Goal: Information Seeking & Learning: Learn about a topic

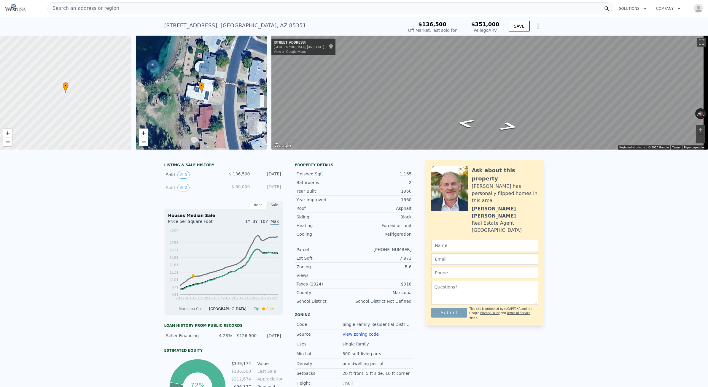
click at [80, 13] on div "Search an address or region" at bounding box center [83, 8] width 71 height 11
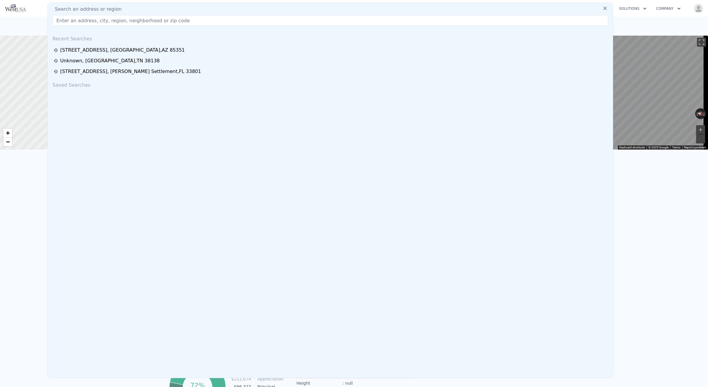
click at [80, 28] on div "Search an address or region Recent Searches [STREET_ADDRESS] [STREET_ADDRESS][G…" at bounding box center [330, 190] width 566 height 376
click at [82, 24] on input "text" at bounding box center [331, 20] width 556 height 11
paste input "[STREET_ADDRESS][PERSON_NAME]"
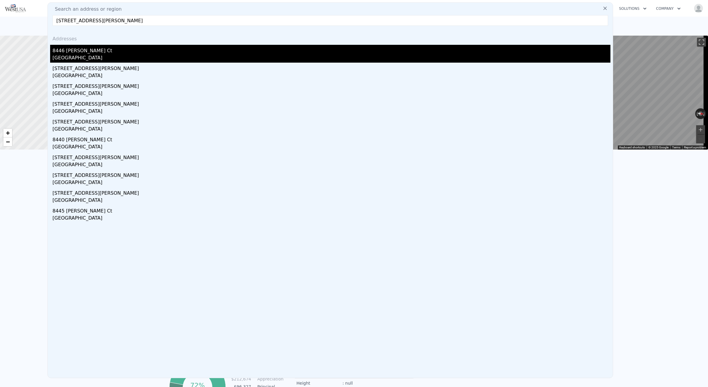
type input "[STREET_ADDRESS][PERSON_NAME]"
click at [89, 58] on div "[GEOGRAPHIC_DATA]" at bounding box center [332, 58] width 558 height 8
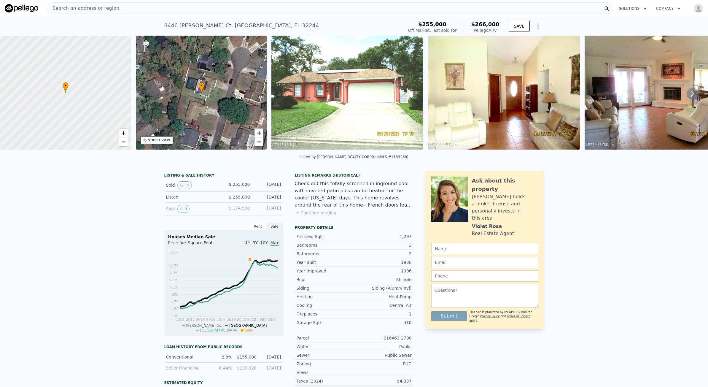
click at [103, 15] on div "Search an address or region Solutions Company Open main menu Open user menu" at bounding box center [354, 8] width 699 height 14
click at [103, 10] on span "Search an address or region" at bounding box center [83, 8] width 71 height 7
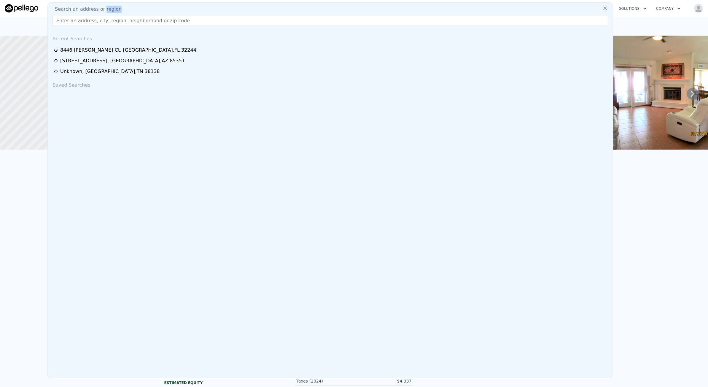
click at [103, 10] on span "Search an address or region" at bounding box center [85, 9] width 71 height 7
click at [98, 23] on input "text" at bounding box center [331, 20] width 556 height 11
click at [99, 24] on input "text" at bounding box center [331, 20] width 556 height 11
paste input "[STREET_ADDRESS][PERSON_NAME]"
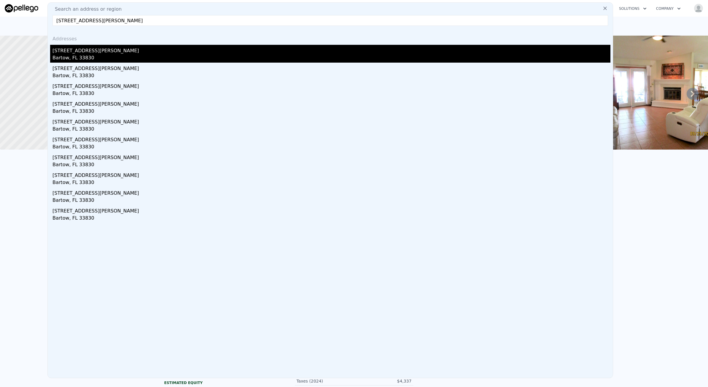
type input "[STREET_ADDRESS][PERSON_NAME]"
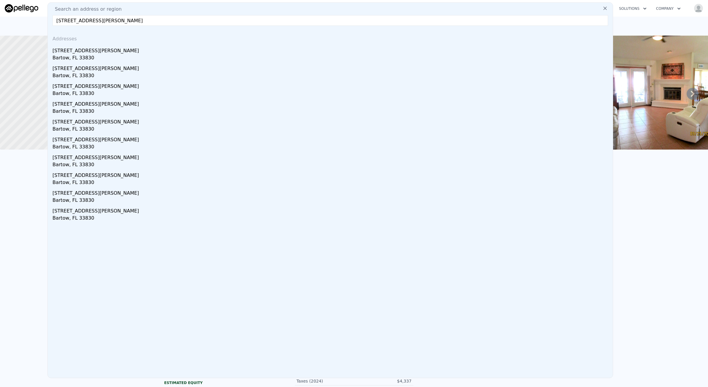
click at [107, 56] on div "Bartow, FL 33830" at bounding box center [332, 58] width 558 height 8
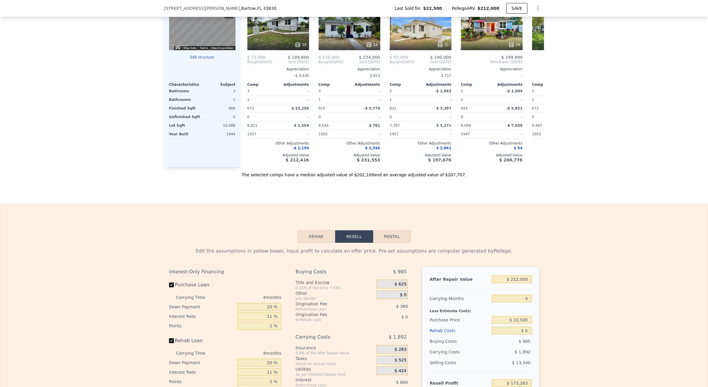
scroll to position [651, 0]
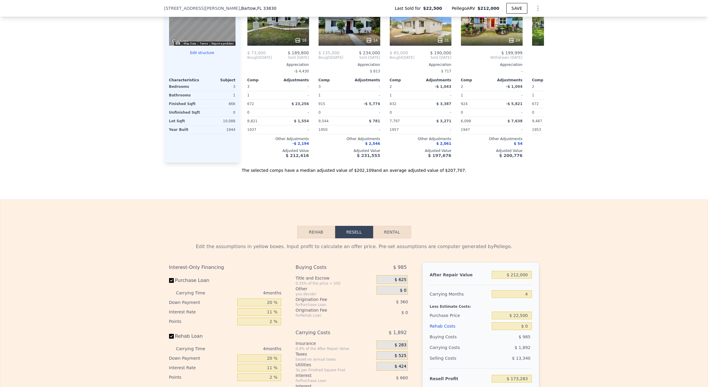
click at [249, 172] on div "The selected comps have a median adjusted value of $202,109 and an average adju…" at bounding box center [354, 168] width 380 height 11
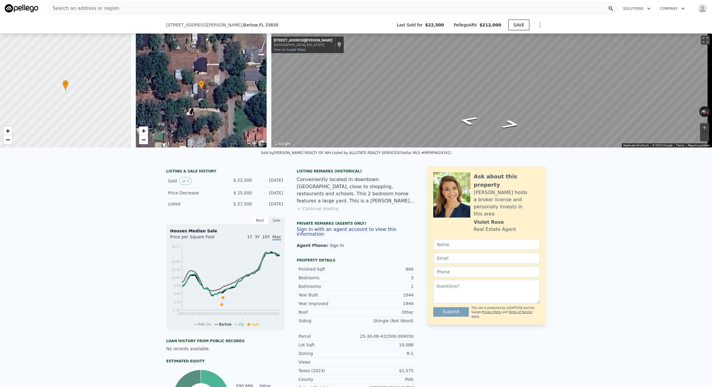
scroll to position [206, 0]
